Goal: Navigation & Orientation: Understand site structure

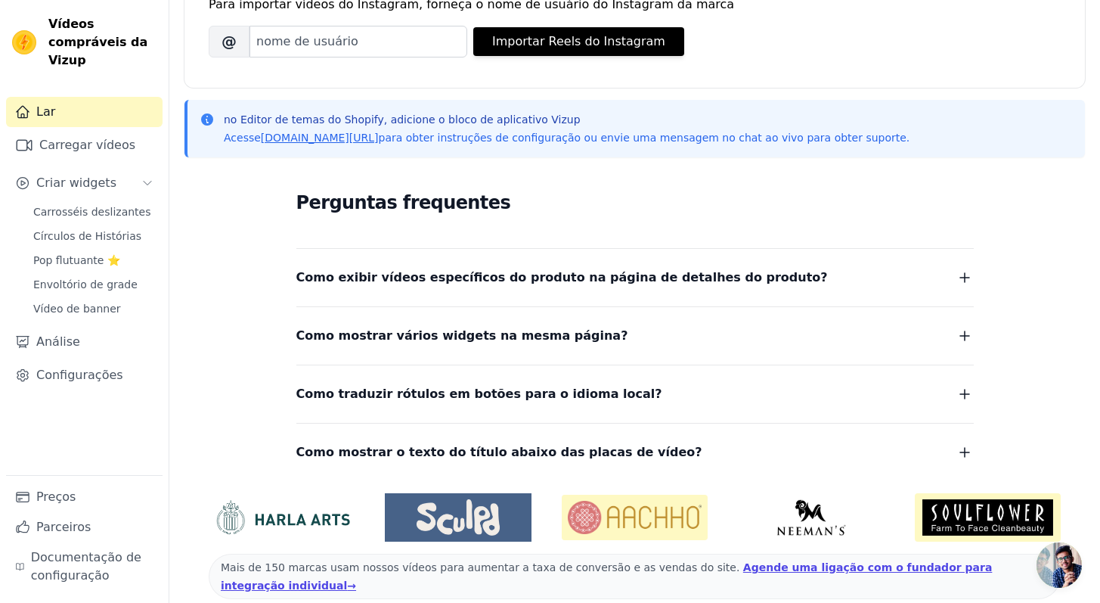
scroll to position [246, 0]
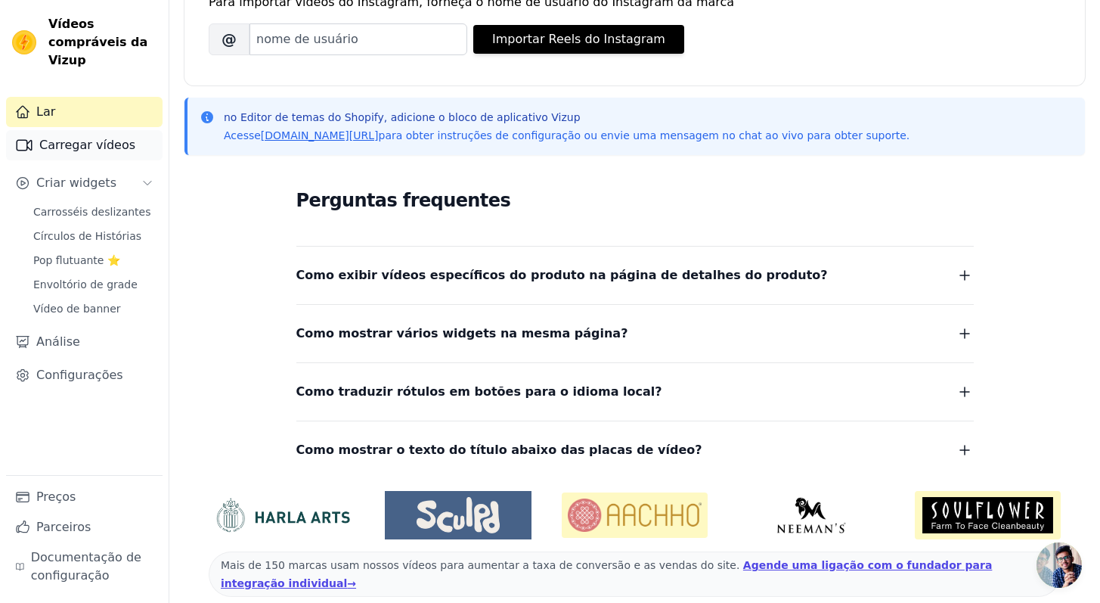
click at [87, 150] on font "Carregar vídeos" at bounding box center [87, 145] width 96 height 14
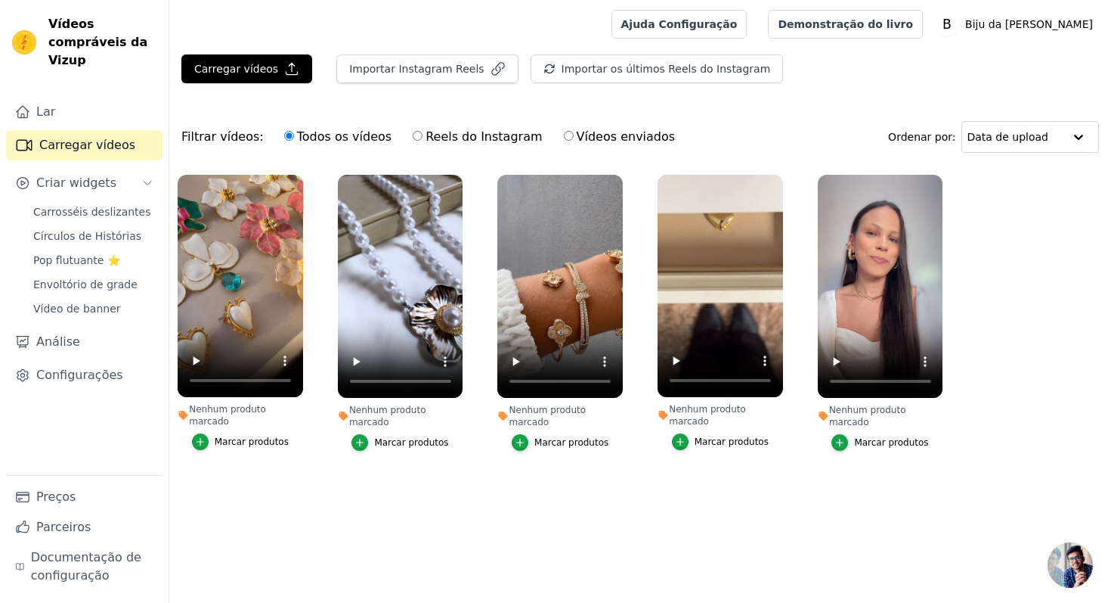
click at [413, 138] on input "Reels do Instagram" at bounding box center [418, 136] width 10 height 10
radio input "true"
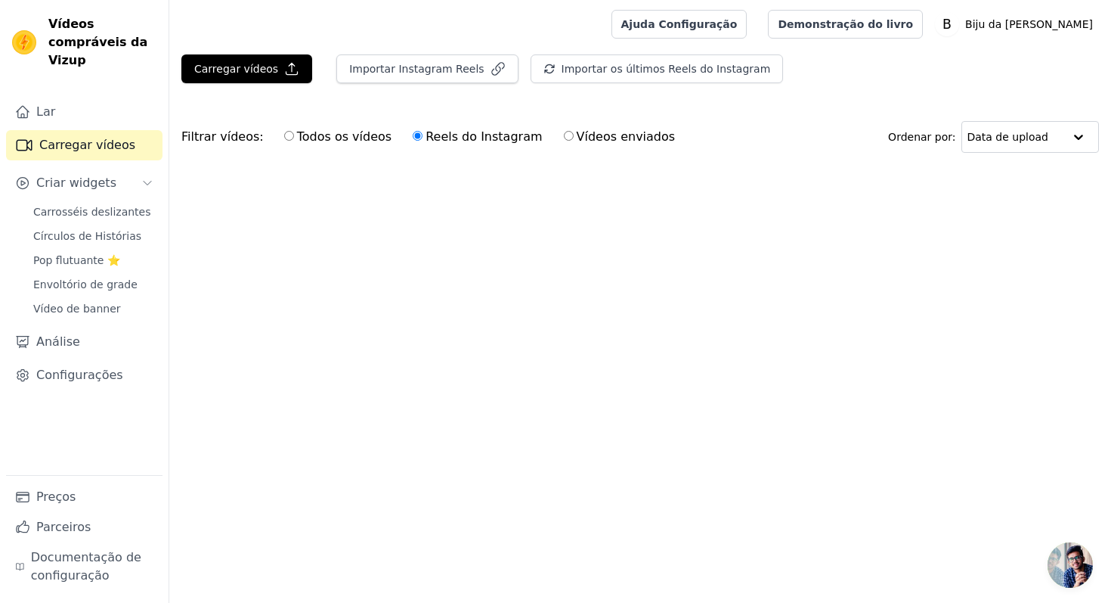
click at [564, 138] on input "Vídeos enviados" at bounding box center [569, 136] width 10 height 10
radio input "true"
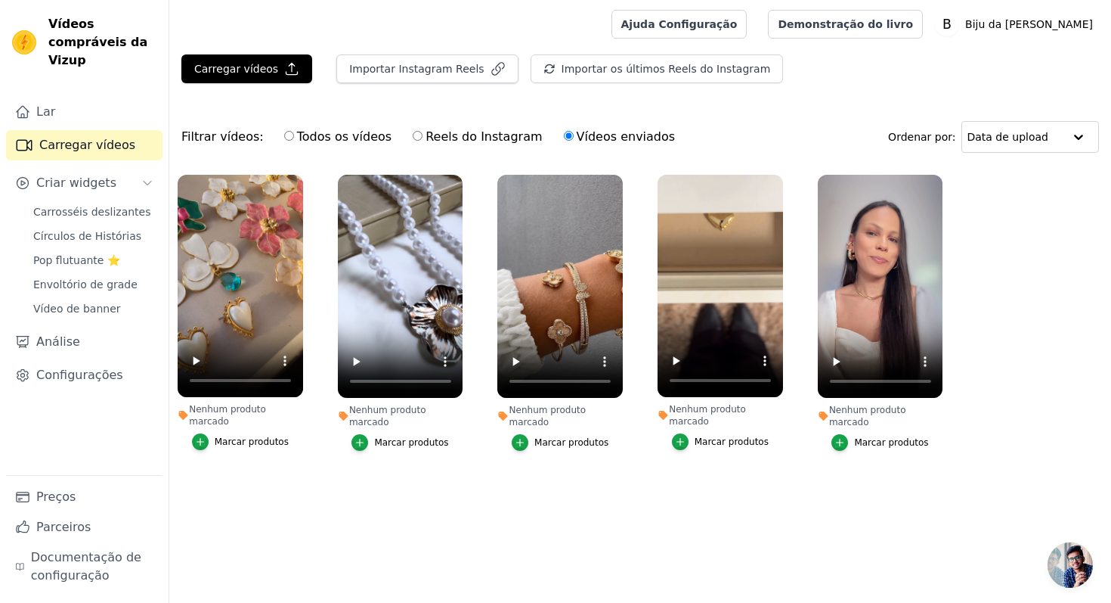
click at [284, 138] on input "Todos os vídeos" at bounding box center [289, 136] width 10 height 10
radio input "true"
click at [126, 221] on link "Carrosséis deslizantes" at bounding box center [93, 211] width 138 height 21
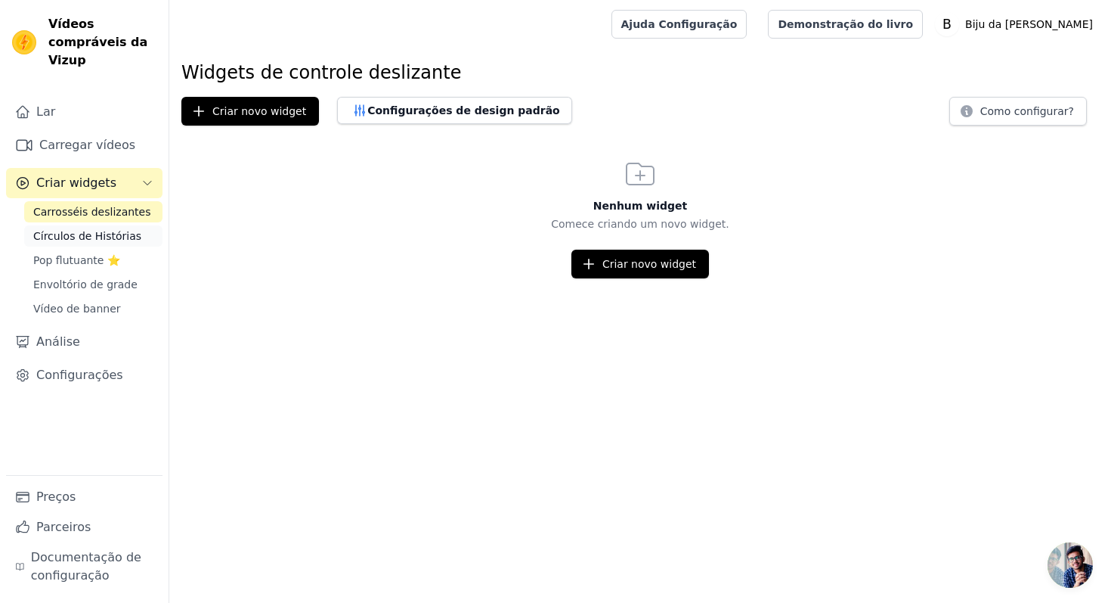
click at [131, 238] on font "Círculos de Histórias" at bounding box center [87, 236] width 108 height 12
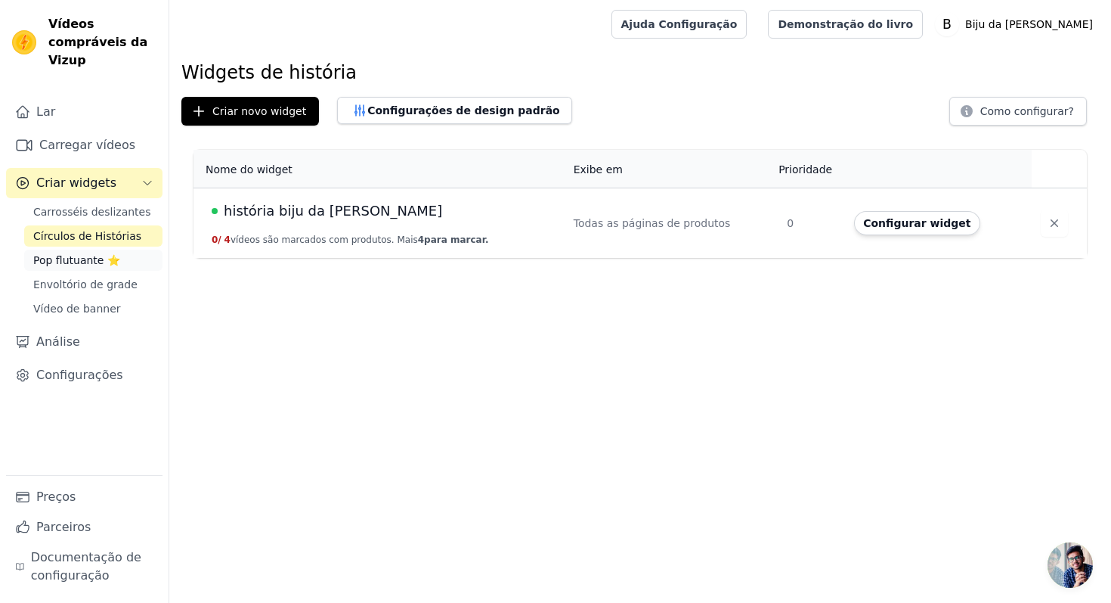
click at [107, 256] on font "Pop flutuante ⭐" at bounding box center [76, 260] width 87 height 12
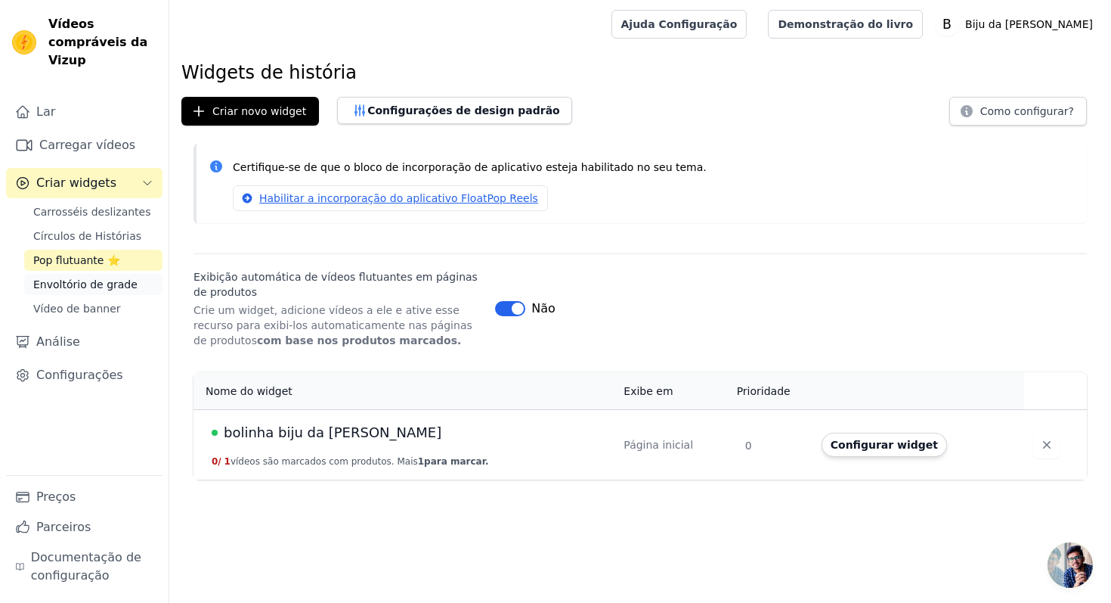
click at [82, 287] on font "Envoltório de grade" at bounding box center [85, 284] width 104 height 12
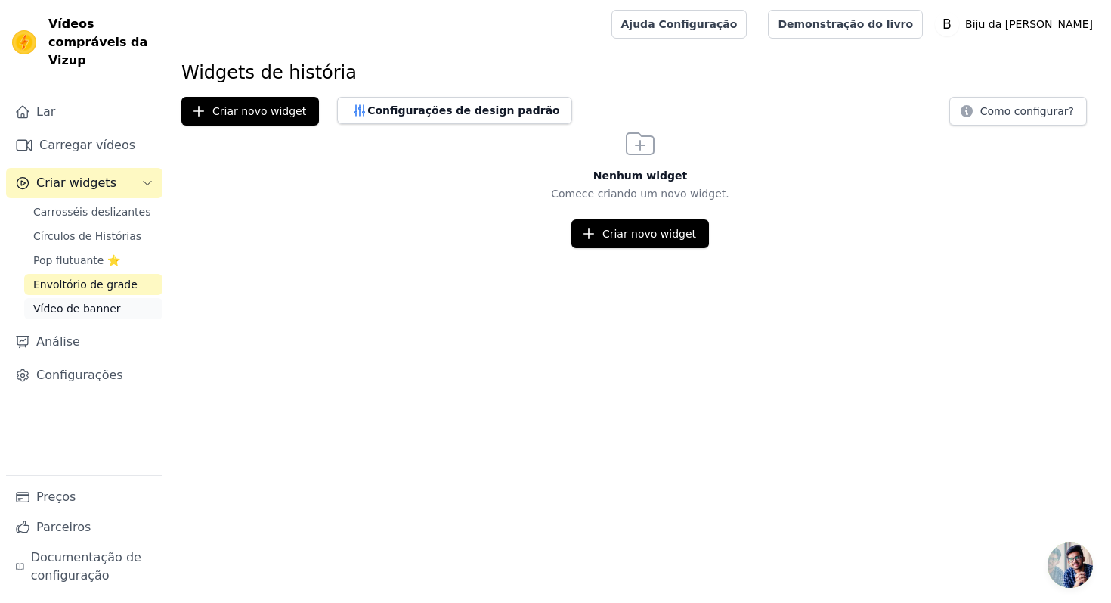
click at [82, 304] on font "Vídeo de banner" at bounding box center [77, 308] width 88 height 12
